Goal: Information Seeking & Learning: Learn about a topic

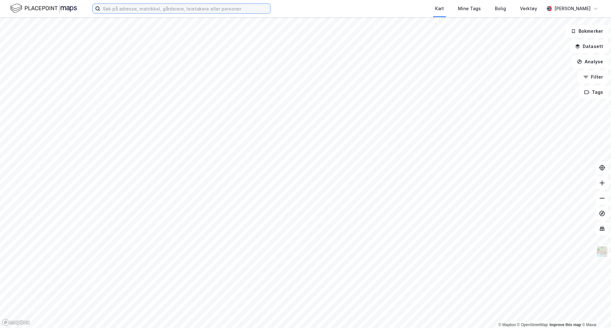
click at [162, 10] on input at bounding box center [185, 9] width 170 height 10
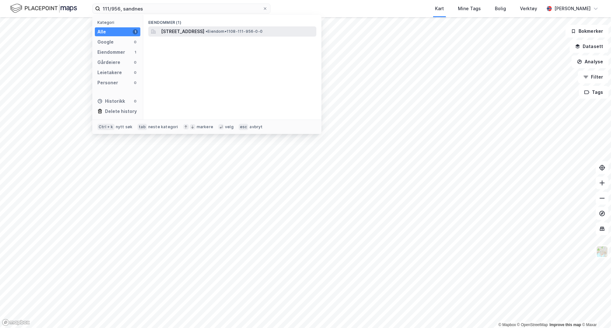
click at [162, 30] on span "[STREET_ADDRESS]" at bounding box center [182, 32] width 43 height 8
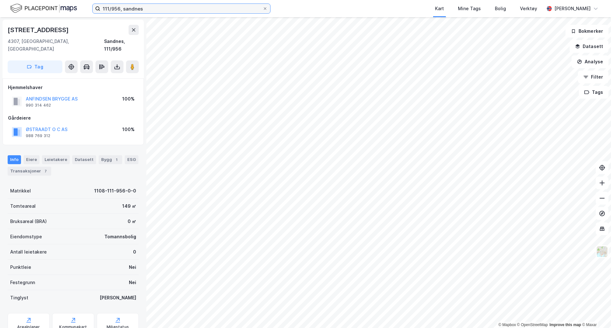
click at [118, 7] on input "111/956, sandnes" at bounding box center [181, 9] width 162 height 10
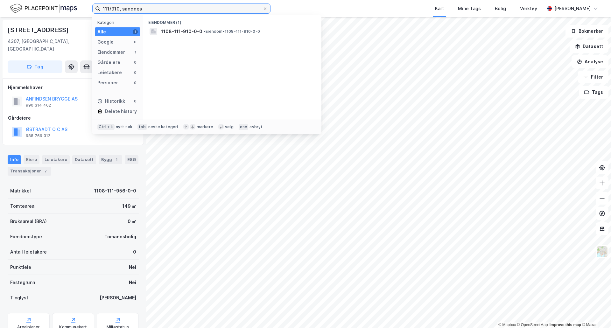
type input "111/910, sandnes"
click at [143, 9] on input "111/910, sandnes" at bounding box center [181, 9] width 162 height 10
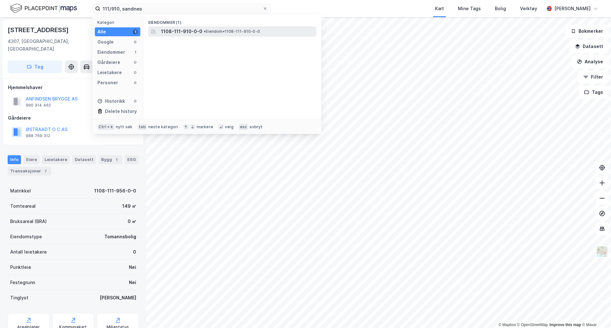
click at [171, 31] on span "1108-111-910-0-0" at bounding box center [181, 32] width 41 height 8
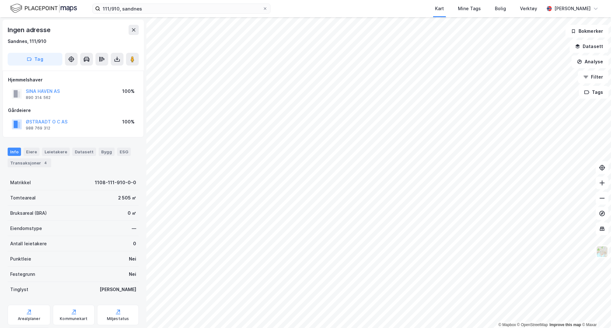
click at [463, 0] on html "111/910, sandnes Kart Mine Tags Bolig Verktøy [PERSON_NAME] © Mapbox © OpenStre…" at bounding box center [305, 164] width 611 height 328
click at [387, 328] on html "111/910, sandnes Kart Mine Tags Bolig Verktøy [PERSON_NAME] © Mapbox © OpenStre…" at bounding box center [305, 164] width 611 height 328
